Goal: Task Accomplishment & Management: Complete application form

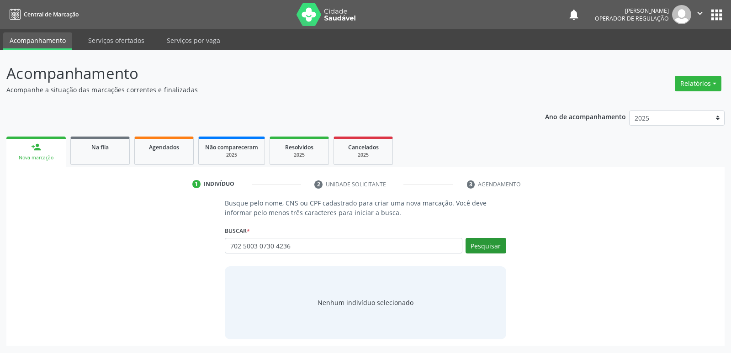
type input "702 5003 0730 4236"
click at [490, 241] on button "Pesquisar" at bounding box center [486, 246] width 41 height 16
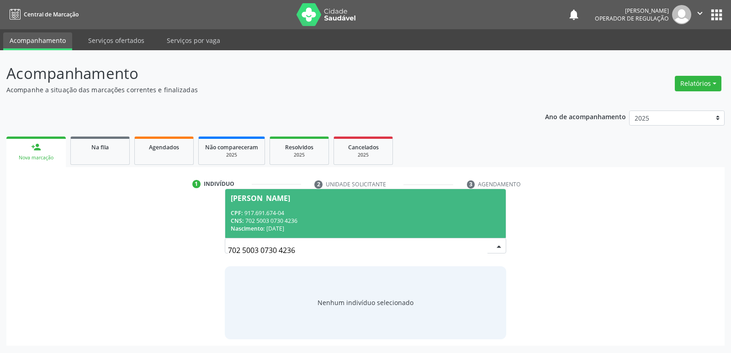
click at [277, 202] on span "[PERSON_NAME] CPF: 917.691.674-04 CNS: 702 5003 0730 4236 Nascimento: [DATE]" at bounding box center [365, 213] width 280 height 49
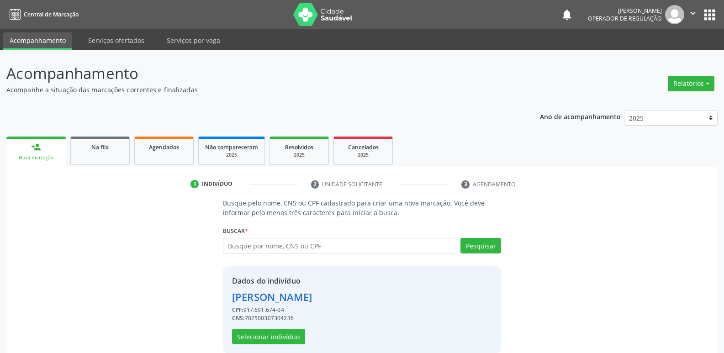
scroll to position [13, 0]
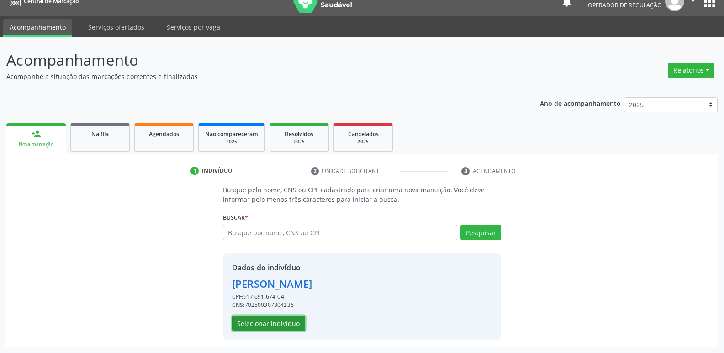
click at [276, 325] on button "Selecionar indivíduo" at bounding box center [268, 324] width 73 height 16
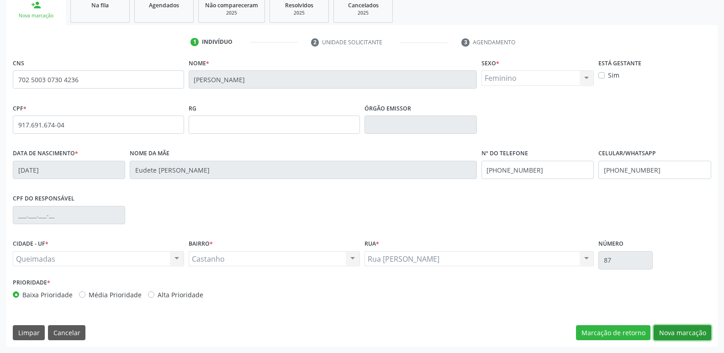
click at [686, 333] on button "Nova marcação" at bounding box center [683, 333] width 58 height 16
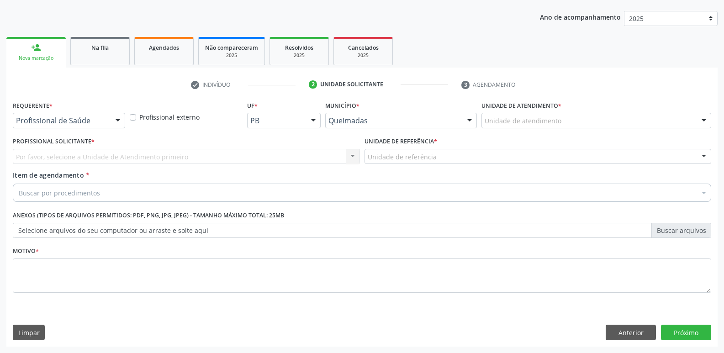
scroll to position [100, 0]
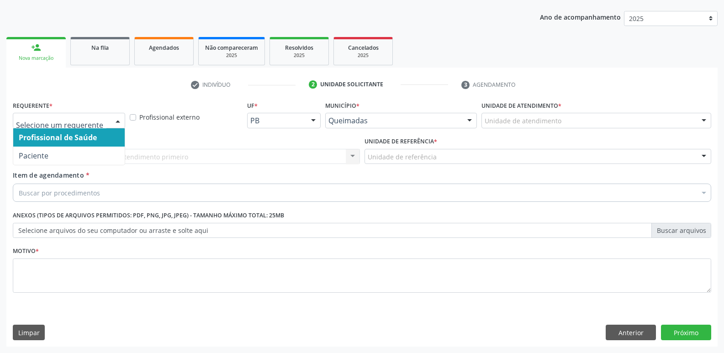
drag, startPoint x: 48, startPoint y: 118, endPoint x: 52, endPoint y: 149, distance: 31.3
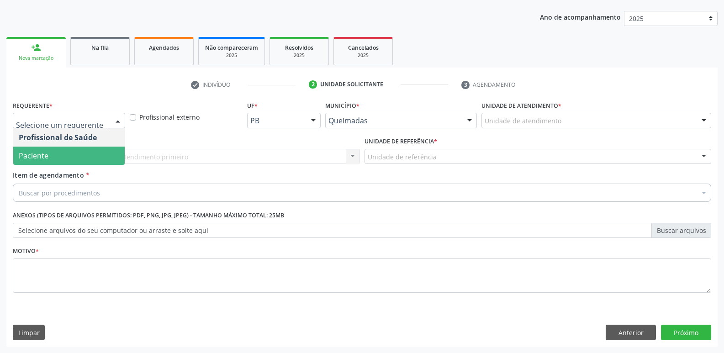
click at [54, 151] on span "Paciente" at bounding box center [68, 156] width 111 height 18
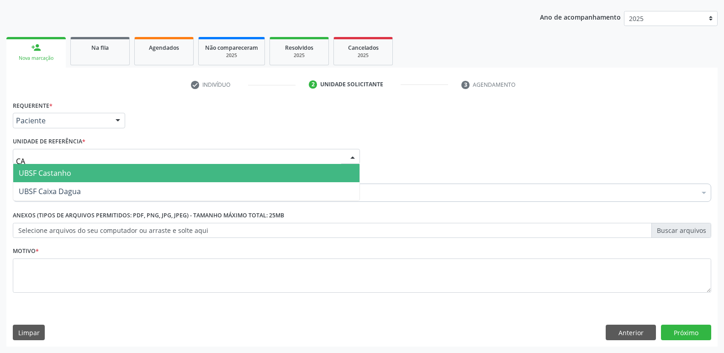
type input "CAS"
click at [65, 170] on span "UBSF Castanho" at bounding box center [45, 173] width 53 height 10
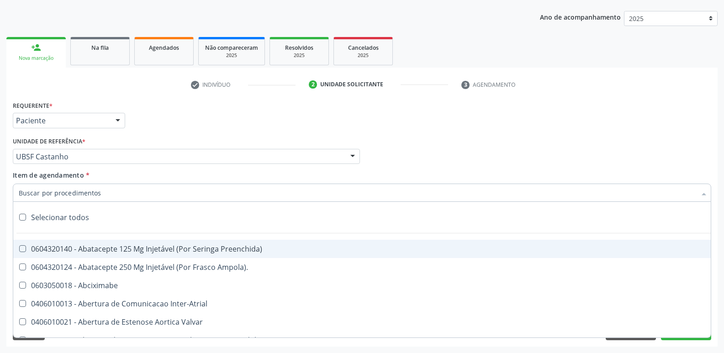
click at [69, 187] on div at bounding box center [362, 193] width 699 height 18
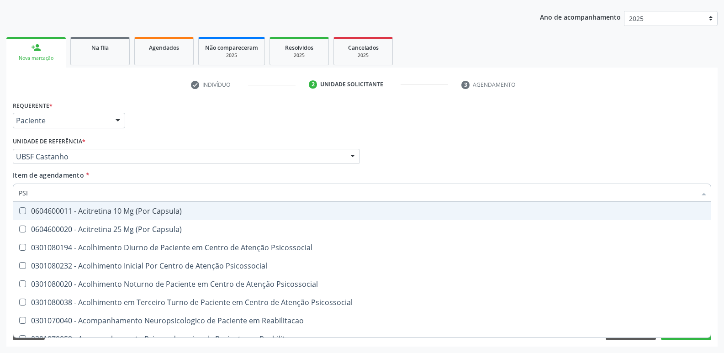
type input "PSIQ"
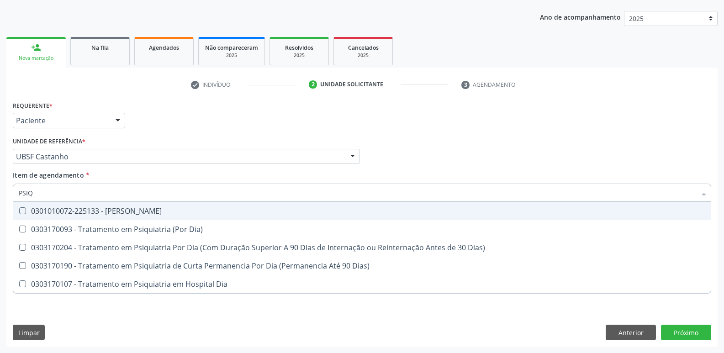
click at [114, 204] on span "0301010072-225133 - [PERSON_NAME]" at bounding box center [362, 211] width 698 height 18
checkbox Psiquiatra "true"
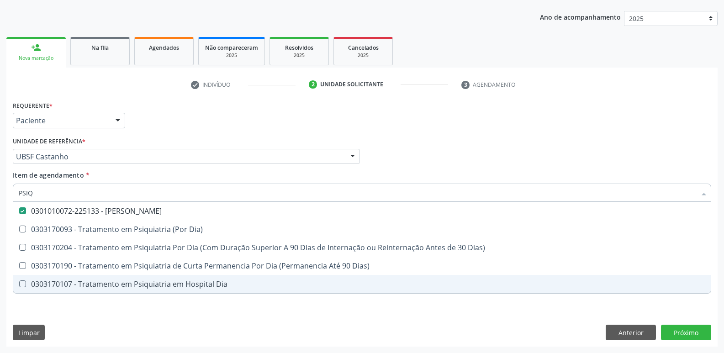
click at [100, 299] on div "Requerente * Paciente Profissional de Saúde Paciente Nenhum resultado encontrad…" at bounding box center [362, 202] width 699 height 207
checkbox Dia\) "true"
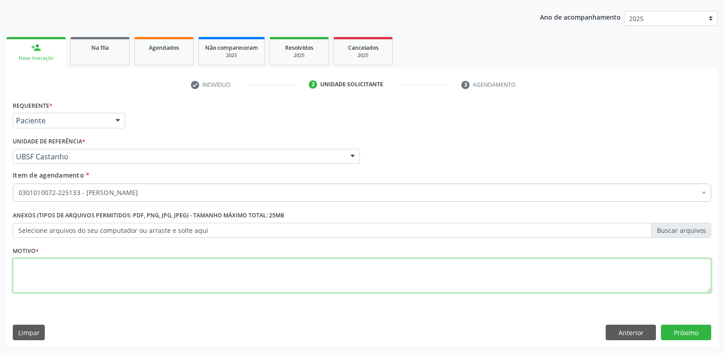
drag, startPoint x: 114, startPoint y: 283, endPoint x: 82, endPoint y: 250, distance: 45.9
click at [111, 282] on textarea at bounding box center [362, 276] width 699 height 35
type textarea "AVALIAÇÃO"
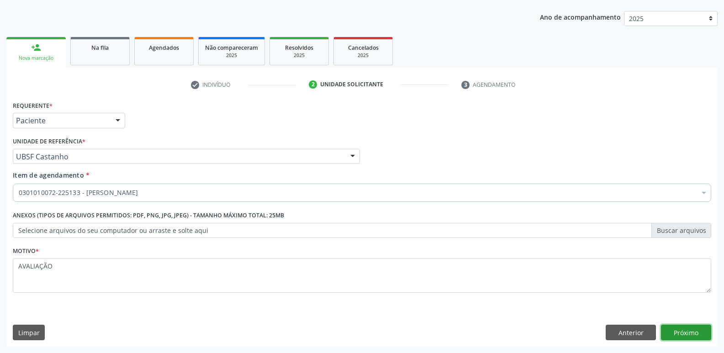
click at [687, 331] on button "Próximo" at bounding box center [686, 333] width 50 height 16
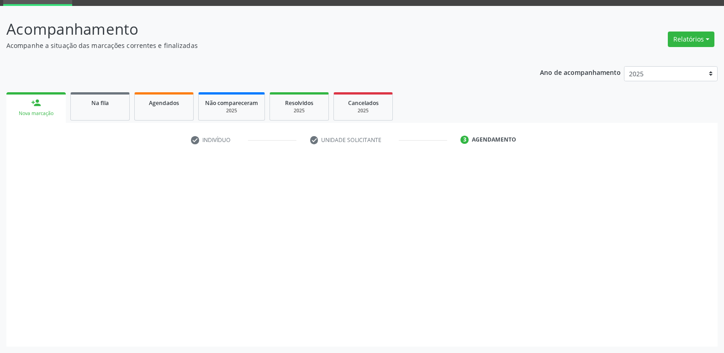
scroll to position [44, 0]
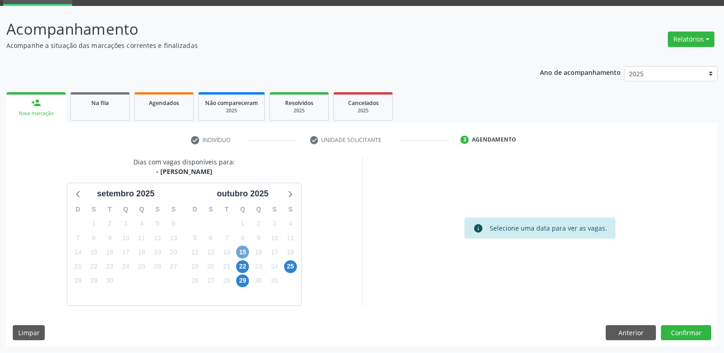
click at [241, 251] on span "15" at bounding box center [242, 252] width 13 height 13
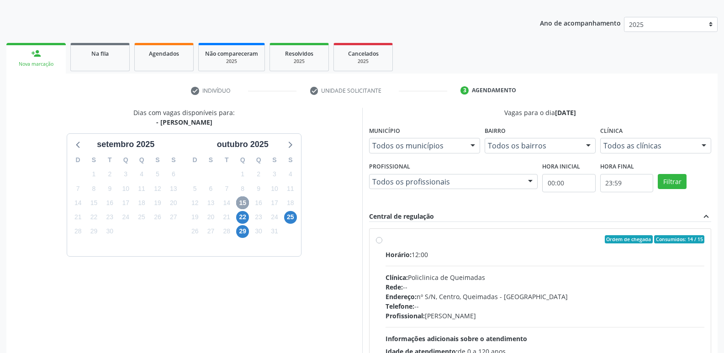
scroll to position [176, 0]
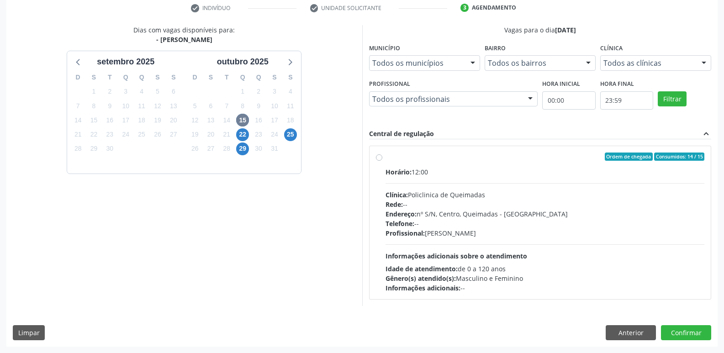
drag, startPoint x: 708, startPoint y: 294, endPoint x: 716, endPoint y: 313, distance: 20.0
click at [709, 295] on div "Ordem de chegada Consumidos: 14 / 15 Horário: 12:00 Clínica: Policlinica de Que…" at bounding box center [541, 222] width 342 height 153
radio input "true"
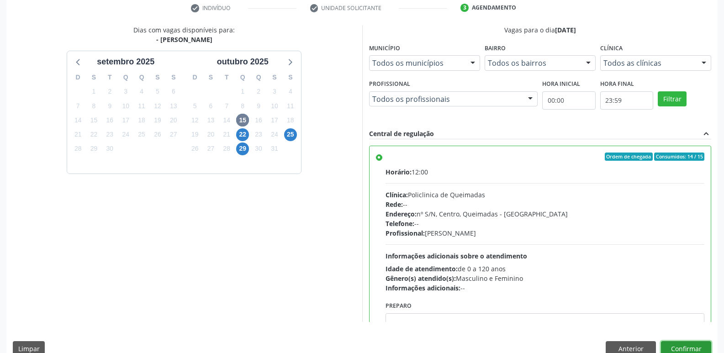
click at [692, 342] on button "Confirmar" at bounding box center [686, 349] width 50 height 16
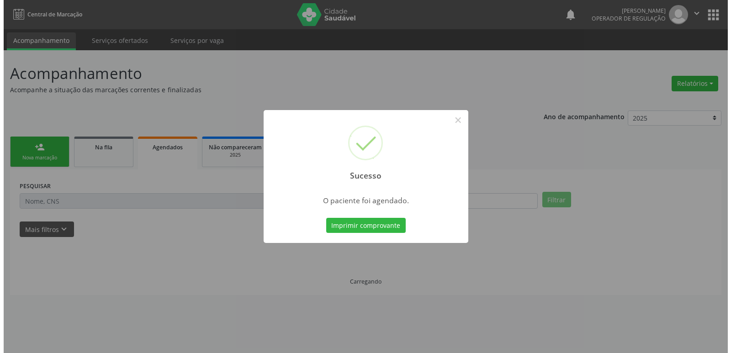
scroll to position [0, 0]
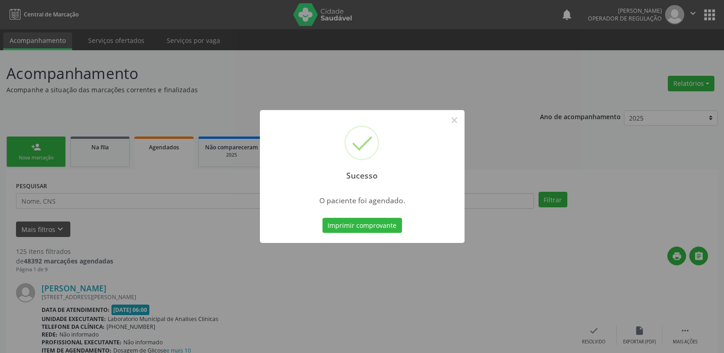
click at [323, 218] on button "Imprimir comprovante" at bounding box center [363, 226] width 80 height 16
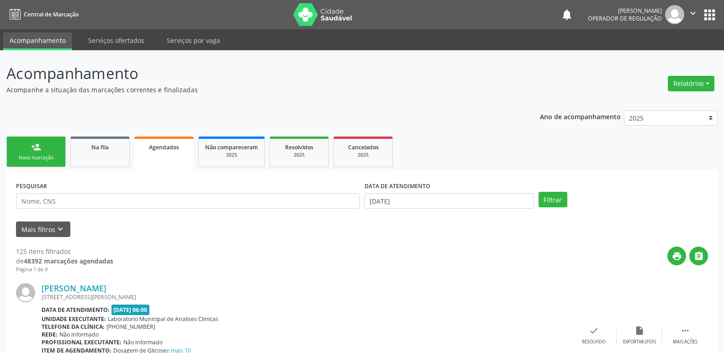
click at [41, 138] on link "person_add Nova marcação" at bounding box center [35, 152] width 59 height 31
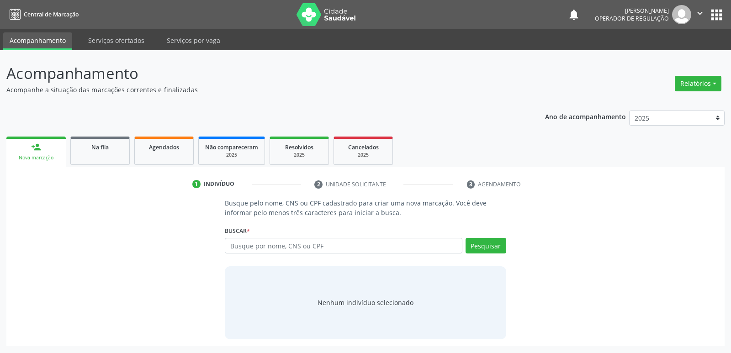
click at [701, 10] on icon "" at bounding box center [700, 13] width 10 height 10
click at [672, 55] on link "Sair" at bounding box center [676, 55] width 63 height 13
